Goal: Task Accomplishment & Management: Manage account settings

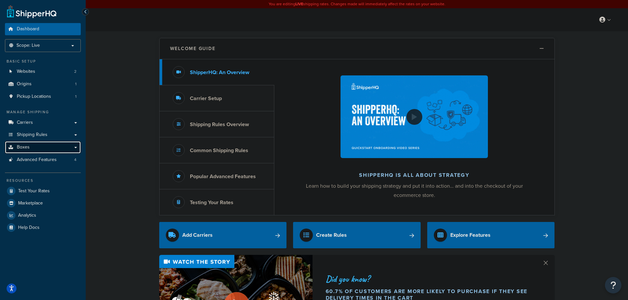
click at [44, 146] on link "Boxes" at bounding box center [43, 147] width 76 height 12
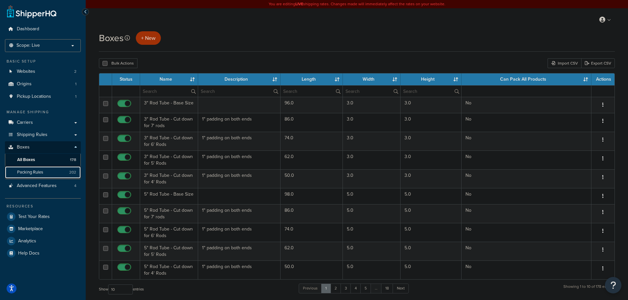
click at [41, 173] on span "Packing Rules" at bounding box center [30, 173] width 26 height 6
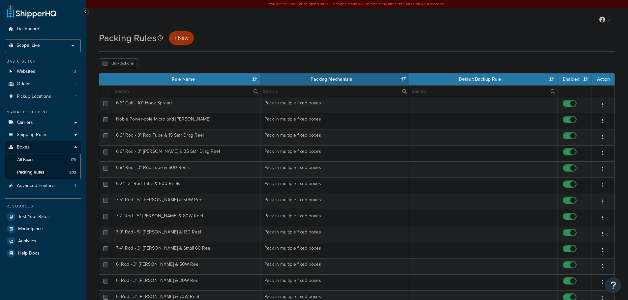
select select "15"
click at [147, 90] on input "text" at bounding box center [186, 91] width 148 height 11
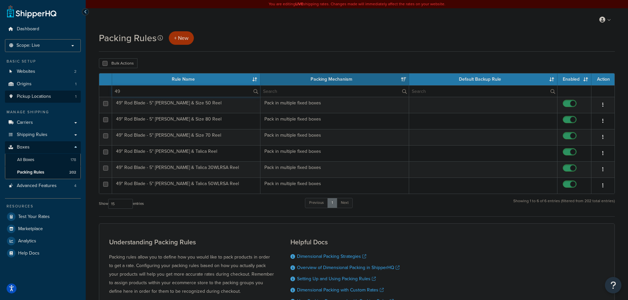
type input "49"
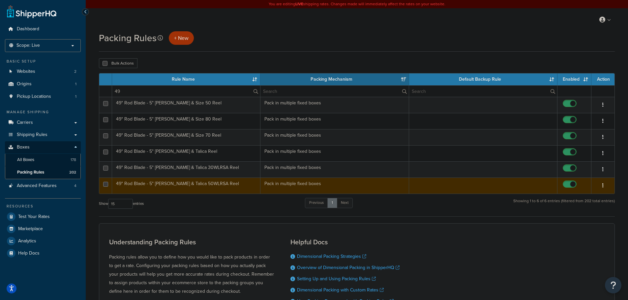
click at [222, 189] on td "49" Rod Blade - 5" Rod Tube & Talica 50WLRSA Reel" at bounding box center [186, 186] width 148 height 16
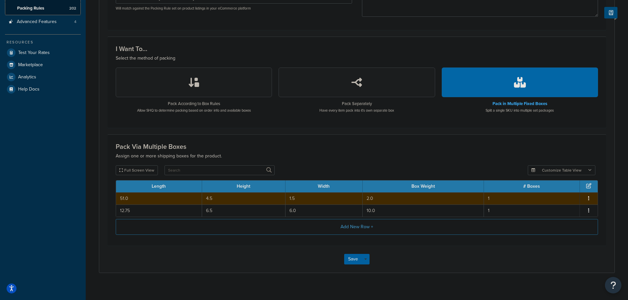
scroll to position [165, 0]
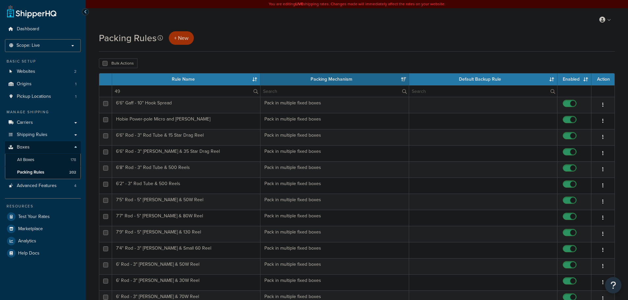
select select "15"
click at [137, 89] on input "49" at bounding box center [186, 91] width 148 height 11
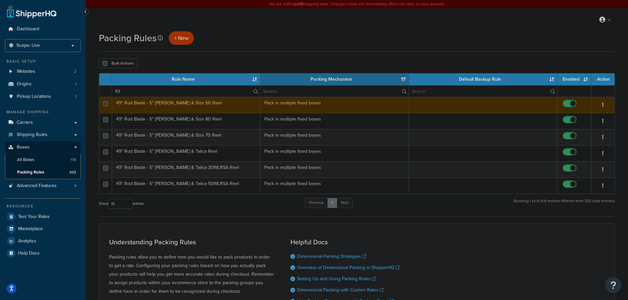
click at [214, 104] on td "49" Rod Blade - 5" Rod Tube & Size 50 Reel" at bounding box center [186, 105] width 148 height 16
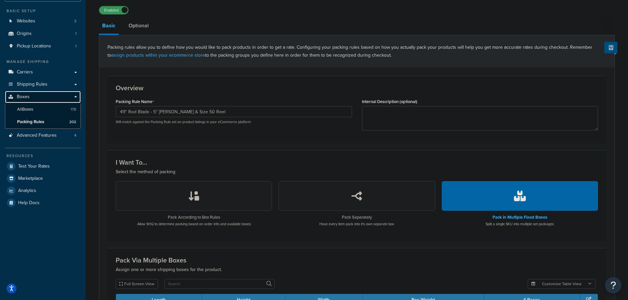
scroll to position [165, 0]
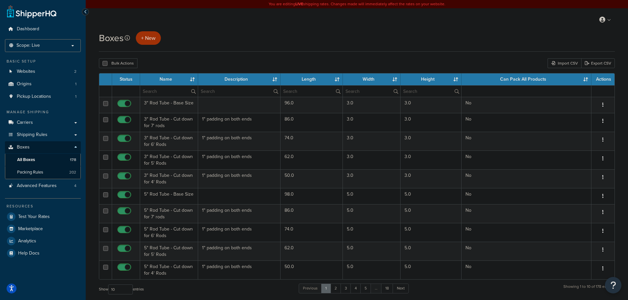
click at [312, 77] on th "Length" at bounding box center [312, 80] width 62 height 12
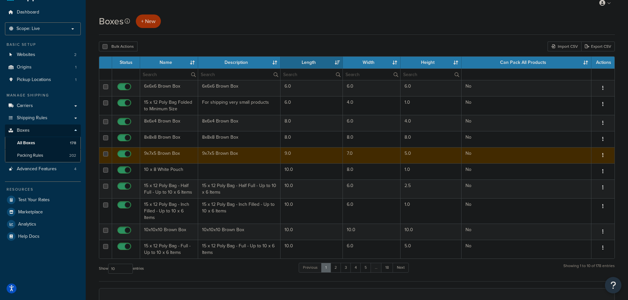
scroll to position [33, 0]
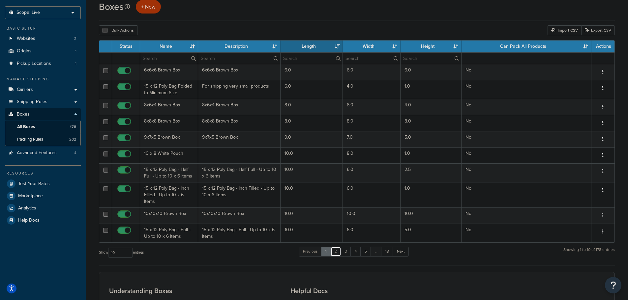
click at [336, 251] on link "2" at bounding box center [335, 252] width 11 height 10
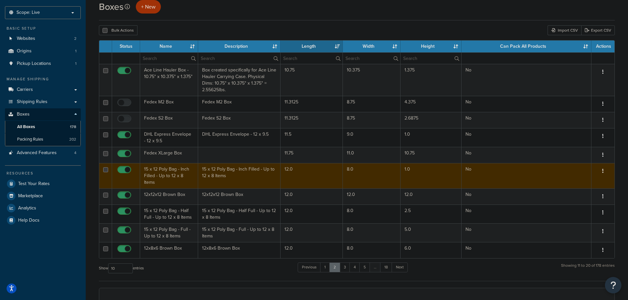
scroll to position [0, 0]
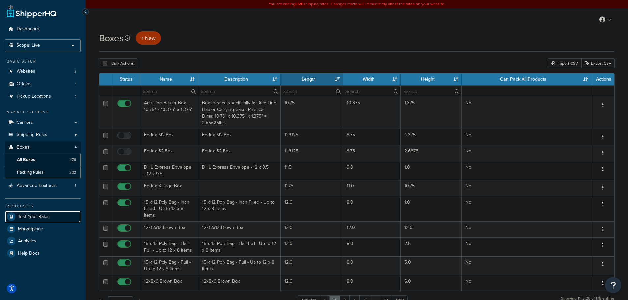
click at [33, 217] on span "Test Your Rates" at bounding box center [34, 217] width 32 height 6
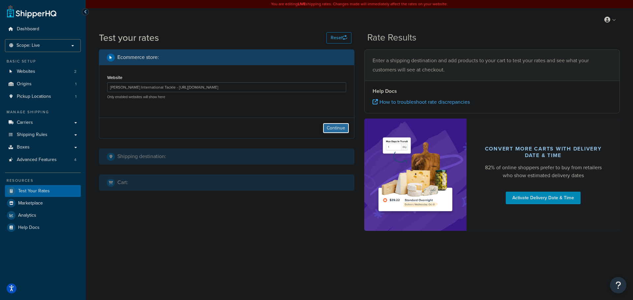
drag, startPoint x: 330, startPoint y: 127, endPoint x: 278, endPoint y: 154, distance: 59.1
click at [329, 128] on button "Continue" at bounding box center [336, 128] width 26 height 11
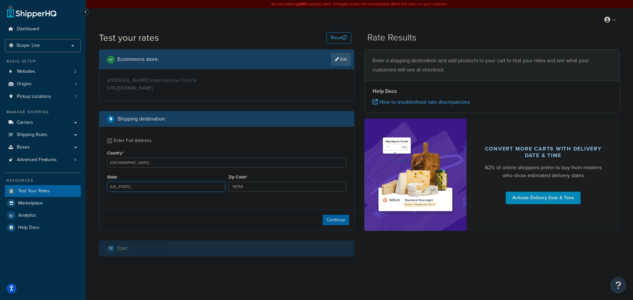
click at [130, 189] on select "Alabama Alaska American Samoa Arizona Arkansas Armed Forces Americas Armed Forc…" at bounding box center [166, 187] width 118 height 10
select select "FL"
click at [107, 183] on select "Alabama Alaska American Samoa Arizona Arkansas Armed Forces Americas Armed Forc…" at bounding box center [166, 187] width 118 height 10
drag, startPoint x: 234, startPoint y: 187, endPoint x: 199, endPoint y: 185, distance: 35.0
click at [199, 185] on div "State Alabama Alaska American Samoa Arizona Arkansas Armed Forces Americas Arme…" at bounding box center [226, 185] width 242 height 24
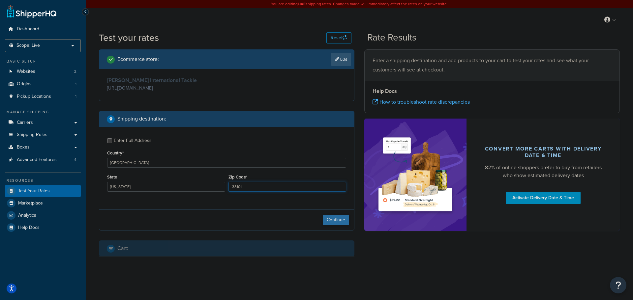
type input "33101"
click at [340, 224] on button "Continue" at bounding box center [336, 220] width 26 height 11
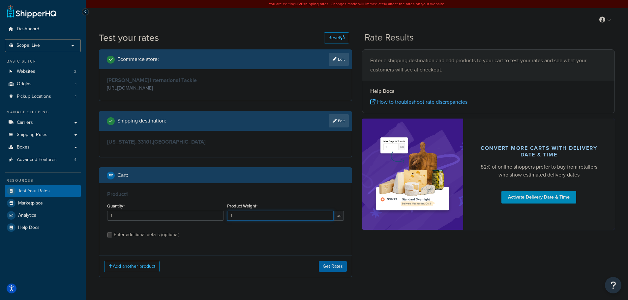
drag, startPoint x: 257, startPoint y: 217, endPoint x: 208, endPoint y: 213, distance: 49.3
click at [210, 210] on div "Quantity* 1 Product Weight* 1 lbs" at bounding box center [225, 214] width 240 height 24
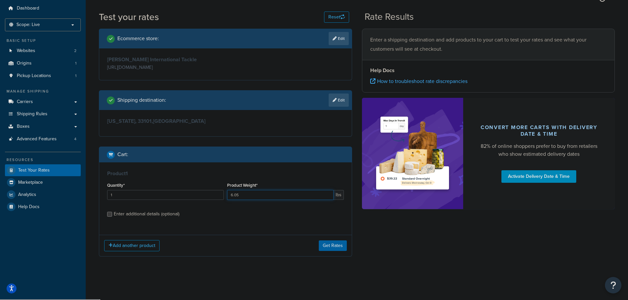
type input "6.05"
click at [148, 217] on div "Enter additional details (optional)" at bounding box center [147, 214] width 66 height 9
click at [112, 217] on input "Enter additional details (optional)" at bounding box center [109, 214] width 5 height 5
checkbox input "true"
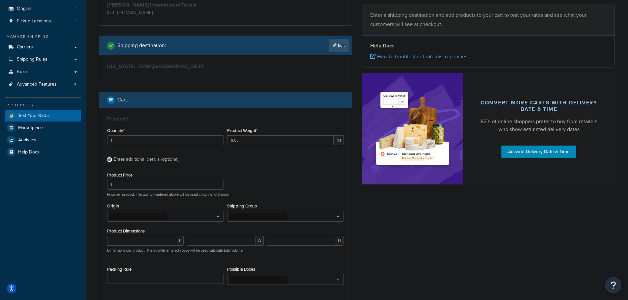
scroll to position [112, 0]
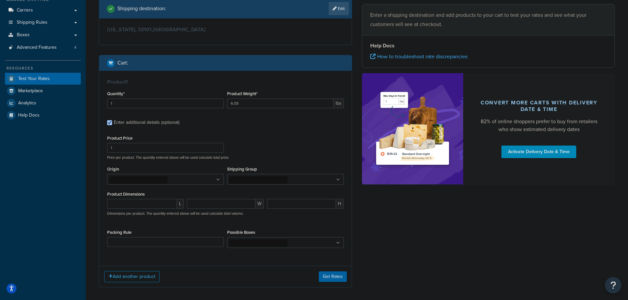
click at [188, 181] on ul at bounding box center [165, 179] width 117 height 11
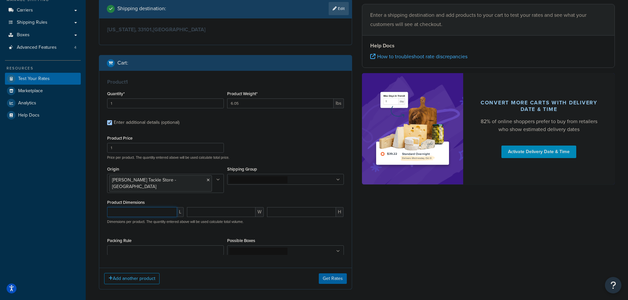
click at [143, 208] on input "number" at bounding box center [142, 212] width 70 height 10
type input "9.75"
type input "6.75"
type input "6"
drag, startPoint x: 330, startPoint y: 277, endPoint x: 342, endPoint y: 278, distance: 11.9
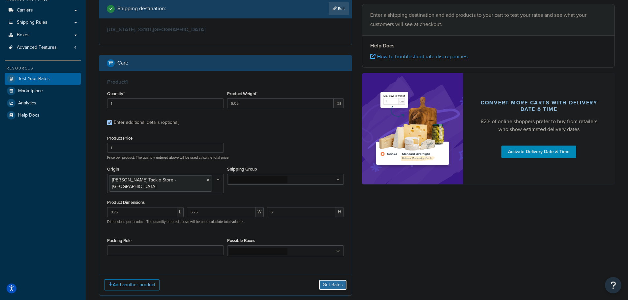
click at [331, 280] on button "Get Rates" at bounding box center [333, 285] width 28 height 11
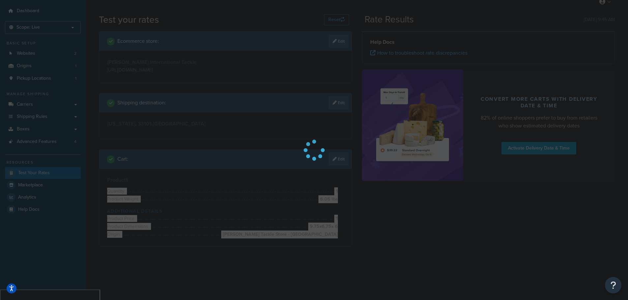
scroll to position [0, 0]
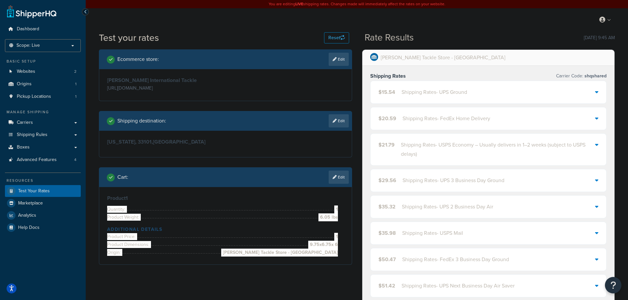
click at [401, 89] on div "Shipping Rates - UPS Ground" at bounding box center [434, 92] width 66 height 9
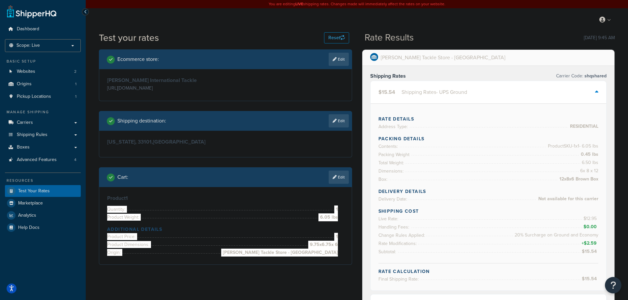
click at [401, 89] on div "Shipping Rates - UPS Ground" at bounding box center [434, 92] width 66 height 9
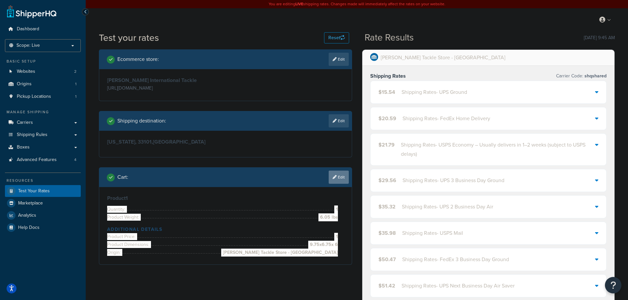
click at [345, 176] on link "Edit" at bounding box center [339, 177] width 20 height 13
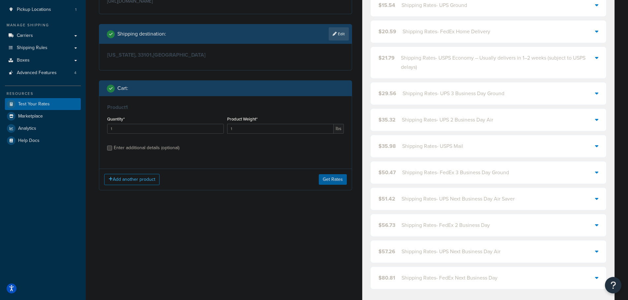
scroll to position [99, 0]
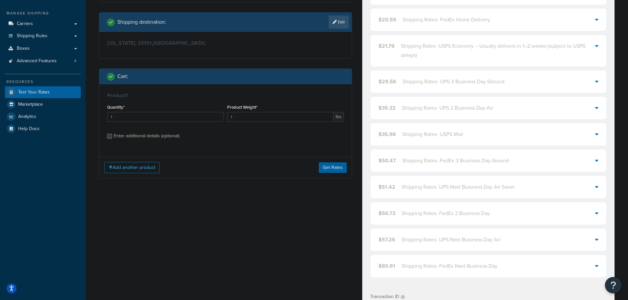
click at [152, 138] on div "Enter additional details (optional)" at bounding box center [147, 136] width 66 height 9
click at [112, 138] on input "Enter additional details (optional)" at bounding box center [109, 136] width 5 height 5
checkbox input "true"
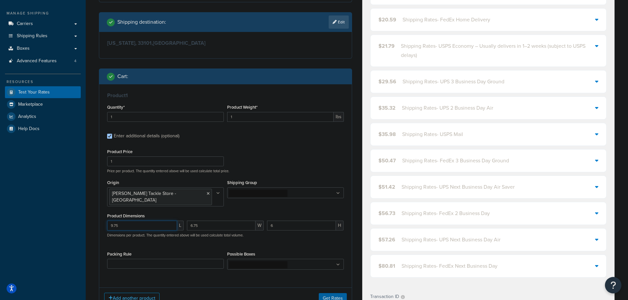
drag, startPoint x: 151, startPoint y: 216, endPoint x: 96, endPoint y: 217, distance: 55.4
click at [96, 217] on div "Ecommerce store : Edit Melton International Tackle https://www.meltontackle.com…" at bounding box center [225, 135] width 263 height 369
type input "9"
type input "8"
type input "7"
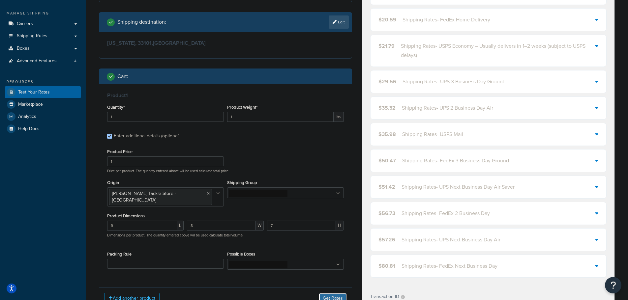
click at [342, 293] on button "Get Rates" at bounding box center [333, 298] width 28 height 11
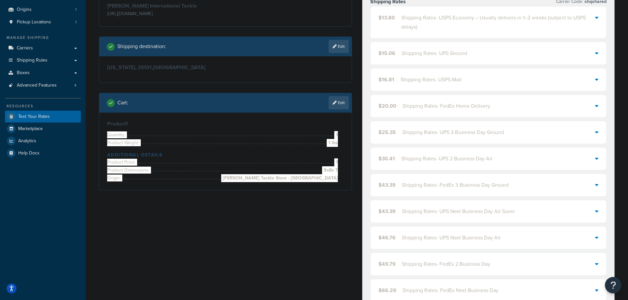
scroll to position [0, 0]
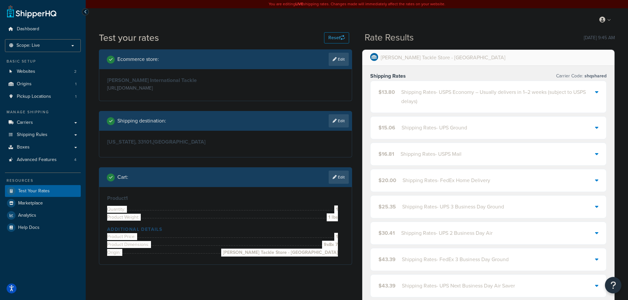
click at [400, 95] on div "$13.80 Shipping Rates - USPS Economy – Usually delivers in 1–2 weeks (subject t…" at bounding box center [486, 97] width 217 height 18
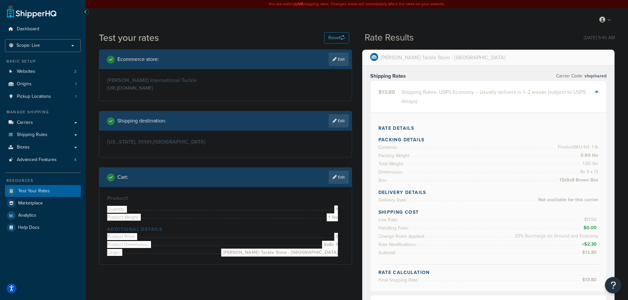
click at [400, 95] on div "$13.80 Shipping Rates - USPS Economy – Usually delivers in 1–2 weeks (subject t…" at bounding box center [486, 97] width 217 height 18
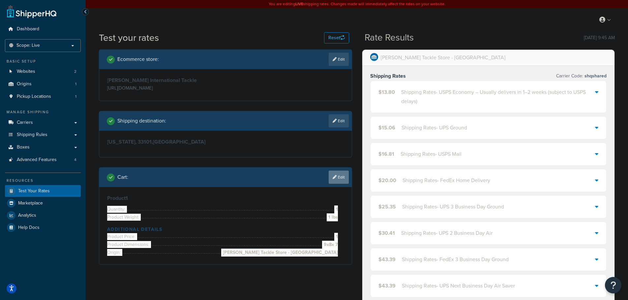
click at [341, 176] on link "Edit" at bounding box center [339, 177] width 20 height 13
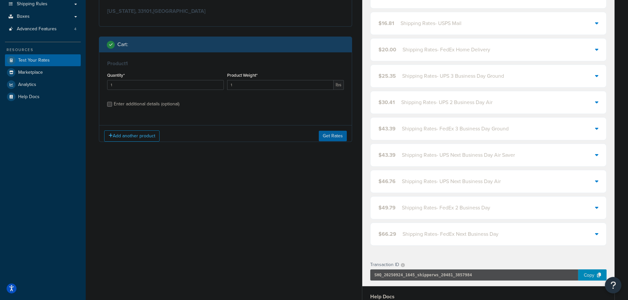
scroll to position [132, 0]
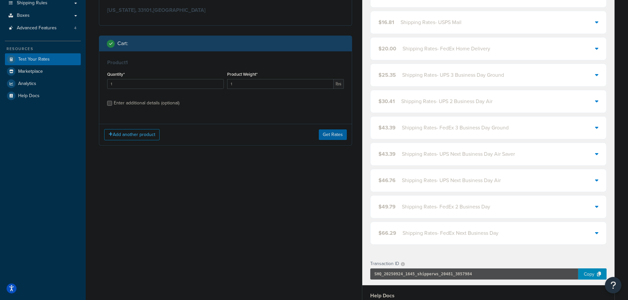
drag, startPoint x: 121, startPoint y: 103, endPoint x: 147, endPoint y: 135, distance: 41.4
click at [121, 103] on div "Enter additional details (optional)" at bounding box center [147, 103] width 66 height 9
click at [112, 103] on input "Enter additional details (optional)" at bounding box center [109, 103] width 5 height 5
checkbox input "true"
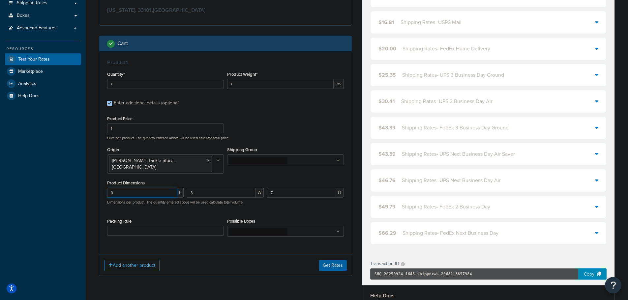
drag, startPoint x: 134, startPoint y: 186, endPoint x: 68, endPoint y: 184, distance: 66.0
click at [69, 183] on div "Dashboard Scope: Live Basic Setup Websites 2 Origins 1 Pickup Locations 1 Manag…" at bounding box center [314, 171] width 628 height 606
type input "10.75"
type input "6.75"
type input "5.25"
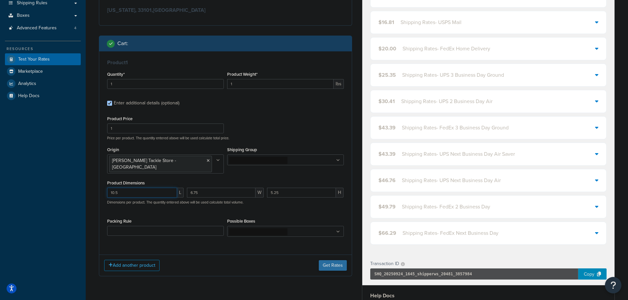
type input "10.5"
click at [327, 262] on button "Get Rates" at bounding box center [333, 265] width 28 height 11
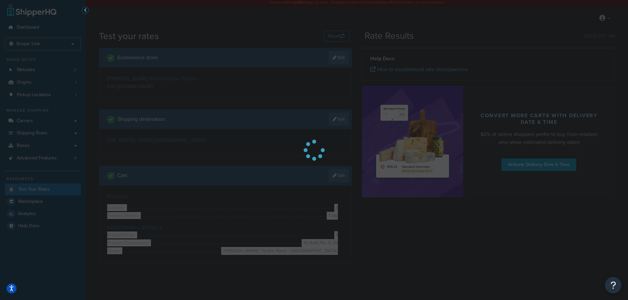
scroll to position [0, 0]
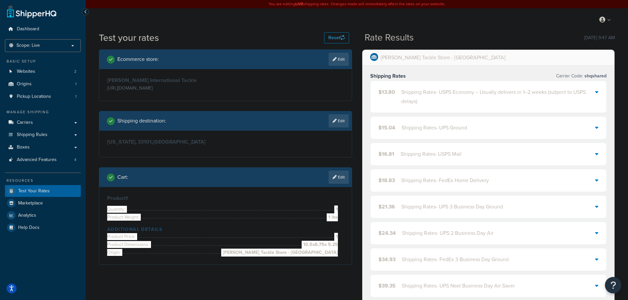
click at [402, 97] on div "Shipping Rates - USPS Economy – Usually delivers in 1–2 weeks (subject to USPS …" at bounding box center [498, 97] width 194 height 18
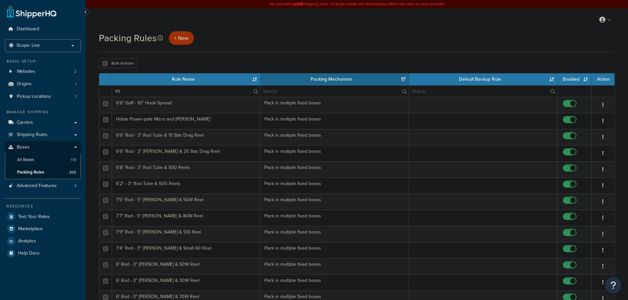
select select "15"
click at [170, 92] on input "49" at bounding box center [186, 91] width 148 height 11
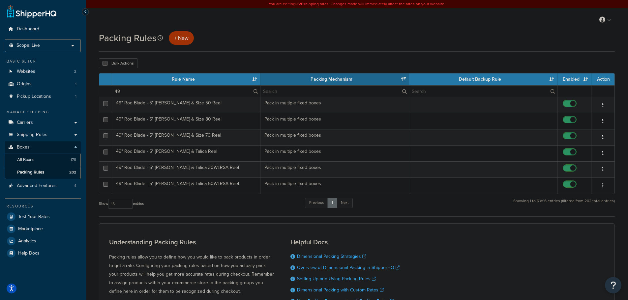
click at [102, 34] on h1 "Packing Rules" at bounding box center [128, 38] width 58 height 13
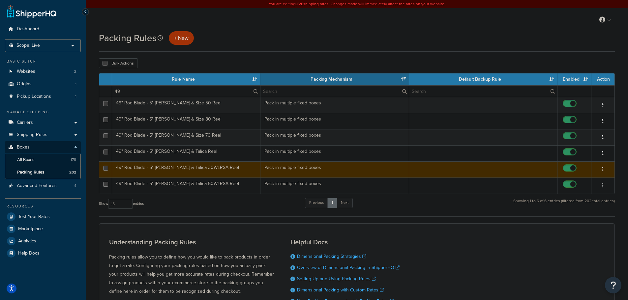
click at [215, 170] on td "49" Rod Blade - 5" [PERSON_NAME] & Talica 30WLRSA Reel" at bounding box center [186, 170] width 148 height 16
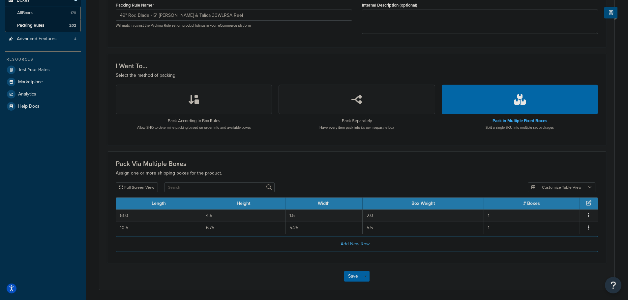
scroll to position [165, 0]
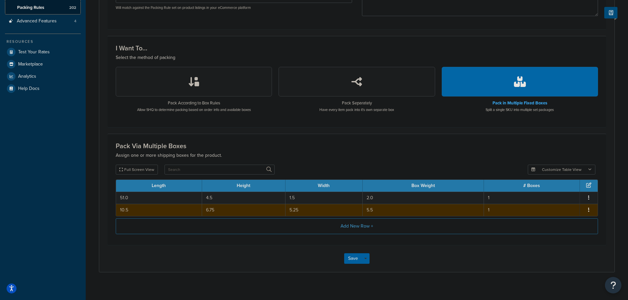
click at [386, 210] on td "5.5" at bounding box center [423, 210] width 121 height 12
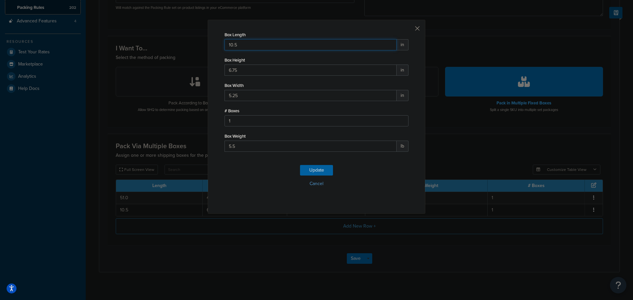
drag, startPoint x: 249, startPoint y: 46, endPoint x: 206, endPoint y: 44, distance: 42.5
click at [208, 44] on div "Box Length 10.5 in Box Height 6.75 in Box Width 5.25 in # Boxes 1 Box Weight 5.…" at bounding box center [317, 117] width 218 height 194
type input "12"
type input "8"
type input "6"
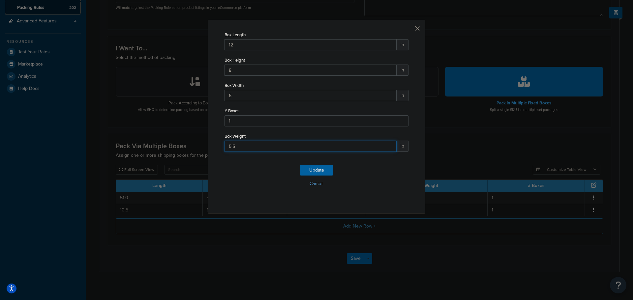
drag, startPoint x: 244, startPoint y: 147, endPoint x: 209, endPoint y: 148, distance: 35.3
click at [209, 148] on div "Box Length 12 in Box Height 8 in Box Width 6 in # Boxes 1 Box Weight 5.5 lb Upd…" at bounding box center [317, 117] width 218 height 194
type input "6"
click at [324, 171] on button "Update" at bounding box center [316, 170] width 33 height 11
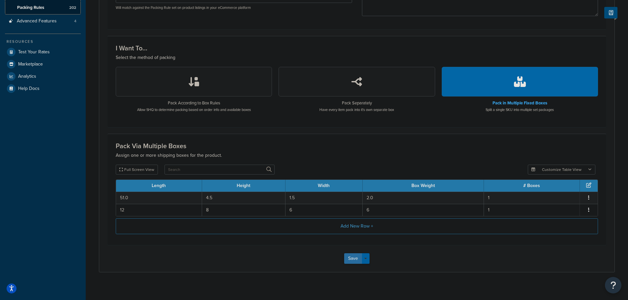
click at [356, 262] on button "Save" at bounding box center [353, 258] width 18 height 11
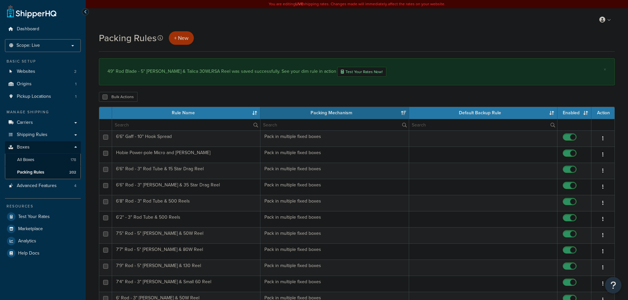
select select "15"
click at [169, 124] on input "text" at bounding box center [186, 124] width 148 height 11
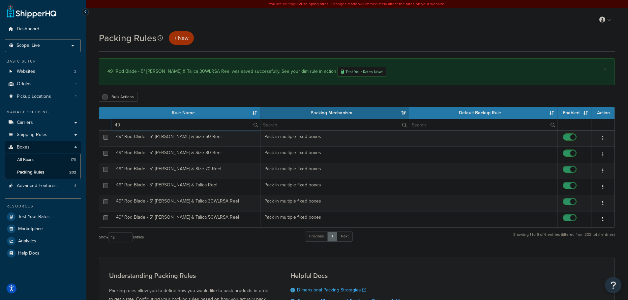
type input "49"
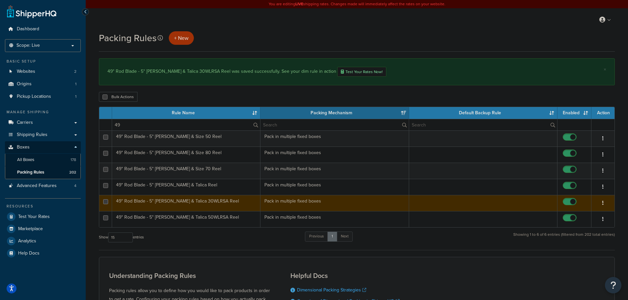
click at [226, 203] on td "49" Rod Blade - 5" [PERSON_NAME] & Talica 30WLRSA Reel" at bounding box center [186, 203] width 148 height 16
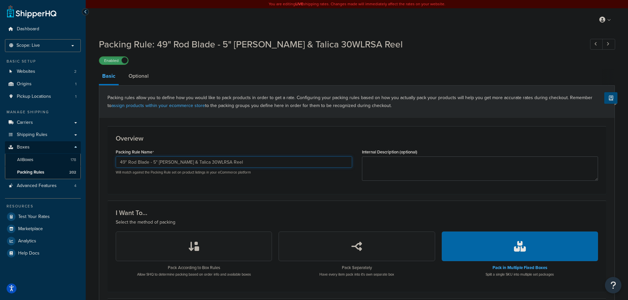
click at [273, 162] on input "49" Rod Blade - 5" [PERSON_NAME] & Talica 30WLRSA Reel" at bounding box center [234, 162] width 236 height 11
